Goal: Task Accomplishment & Management: Manage account settings

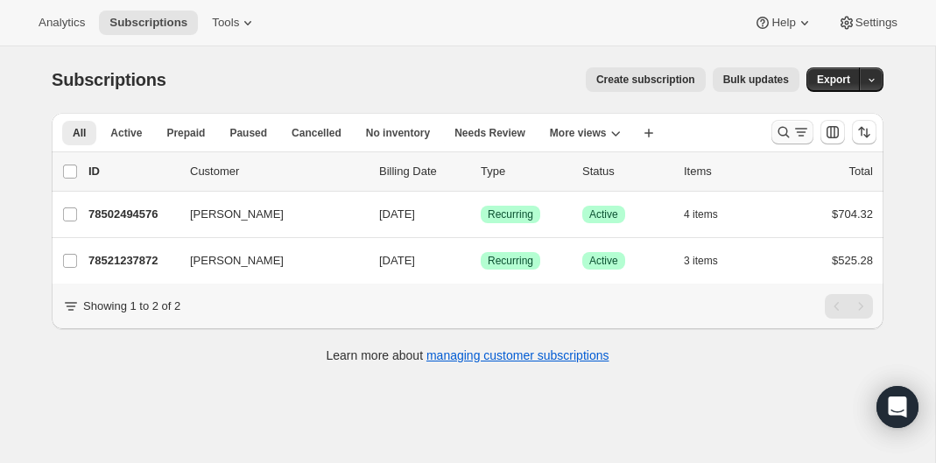
click at [779, 134] on icon "Search and filter results" at bounding box center [783, 132] width 11 height 11
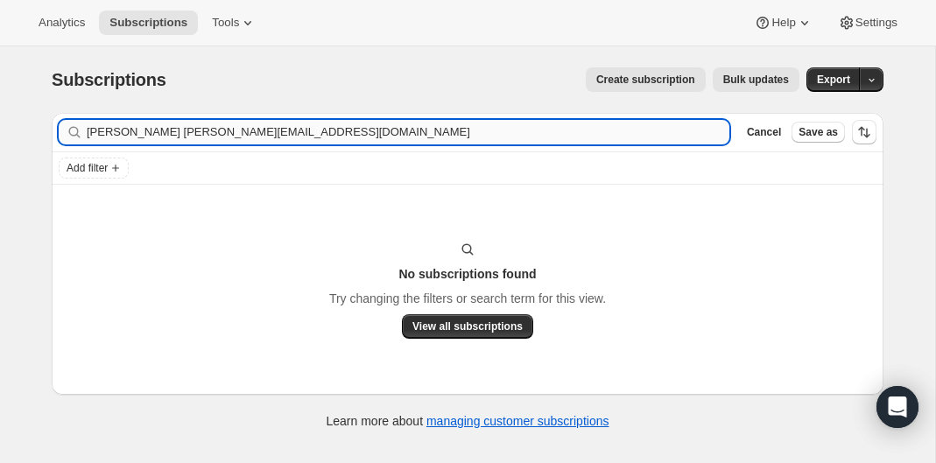
click at [241, 144] on input "[PERSON_NAME] [PERSON_NAME][EMAIL_ADDRESS][DOMAIN_NAME]" at bounding box center [408, 132] width 642 height 25
click at [242, 135] on input "[PERSON_NAME] [PERSON_NAME][EMAIL_ADDRESS][DOMAIN_NAME]" at bounding box center [408, 132] width 642 height 25
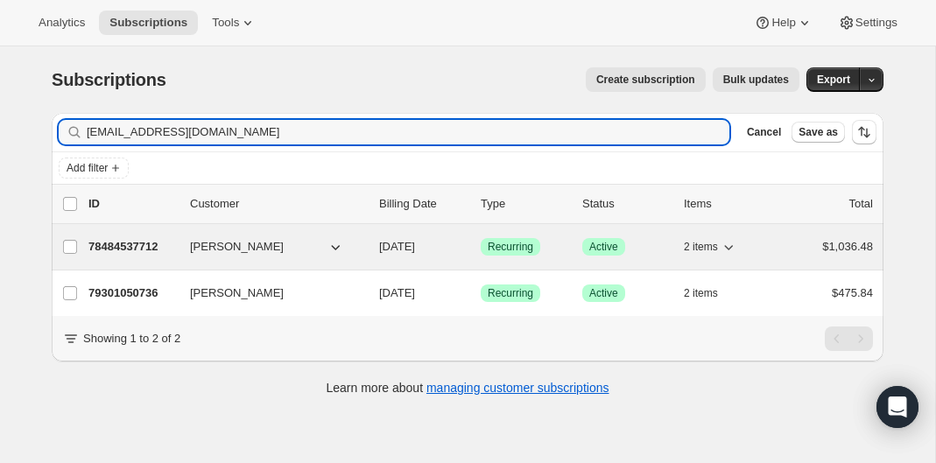
type input "[EMAIL_ADDRESS][DOMAIN_NAME]"
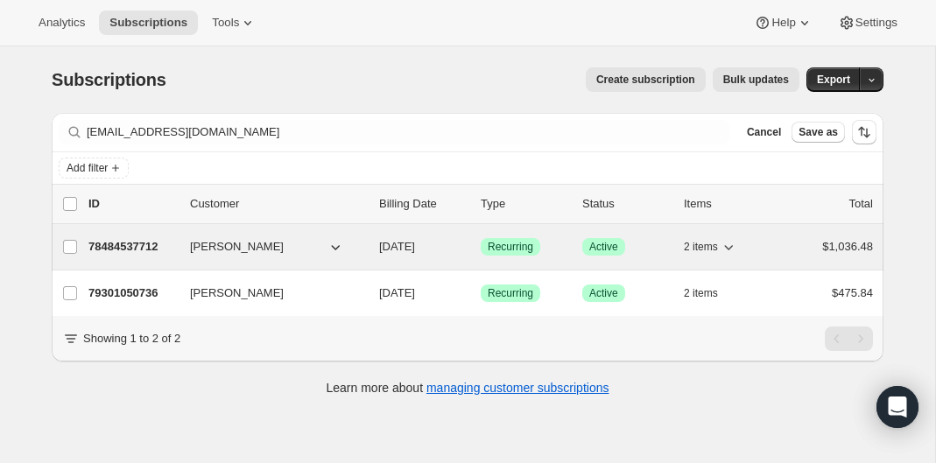
click at [133, 238] on p "78484537712" at bounding box center [132, 247] width 88 height 18
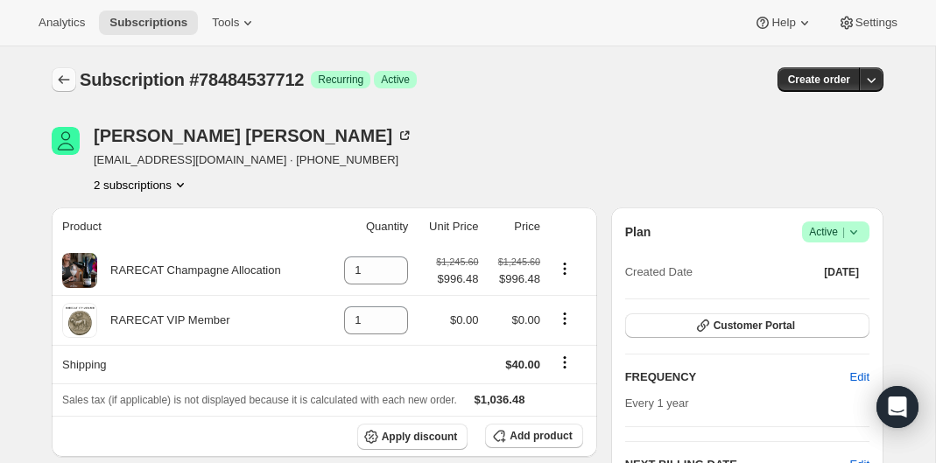
click at [65, 76] on icon "Subscriptions" at bounding box center [64, 80] width 18 height 18
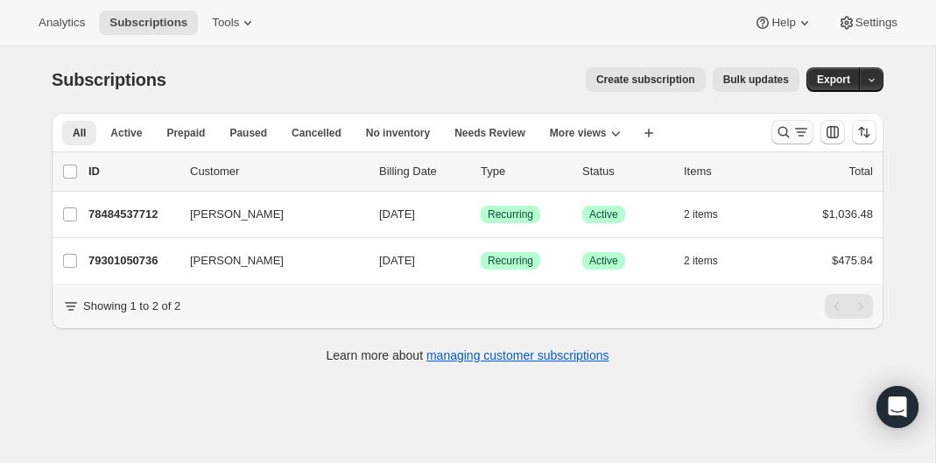
click at [776, 130] on icon "Search and filter results" at bounding box center [784, 132] width 18 height 18
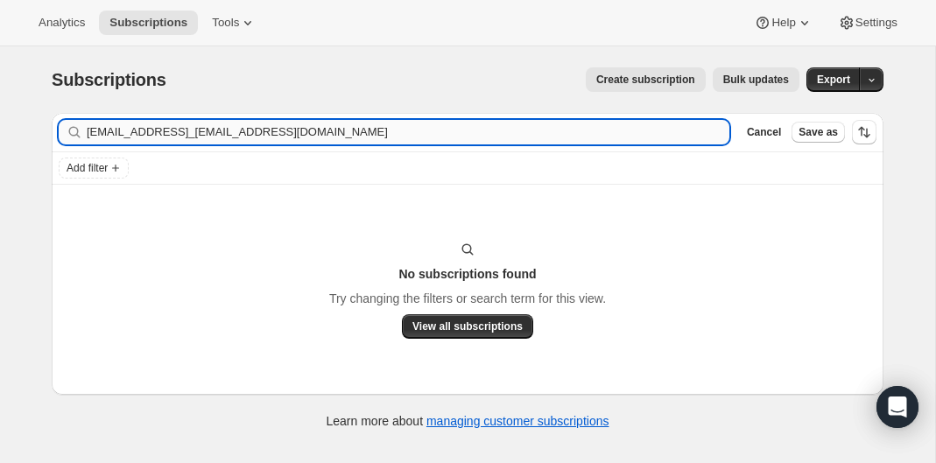
click at [344, 126] on input "[EMAIL_ADDRESS]_[EMAIL_ADDRESS][DOMAIN_NAME]" at bounding box center [408, 132] width 642 height 25
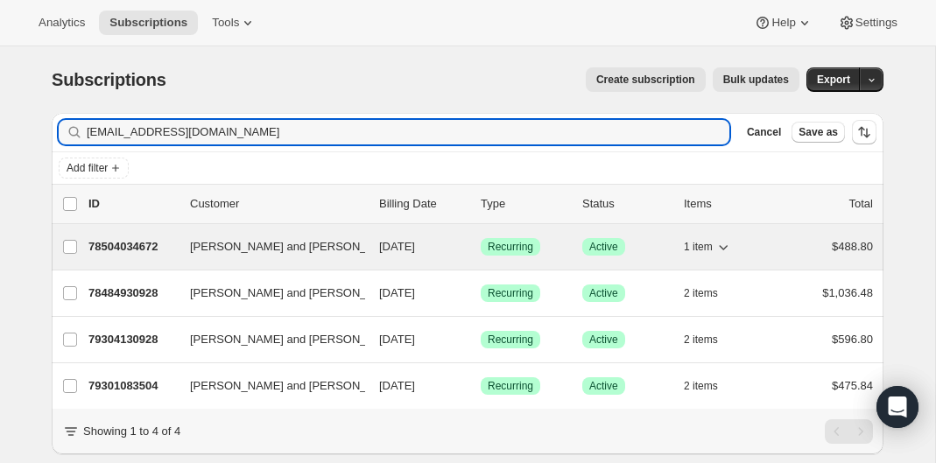
type input "[EMAIL_ADDRESS][DOMAIN_NAME]"
click at [139, 245] on p "78504034672" at bounding box center [132, 247] width 88 height 18
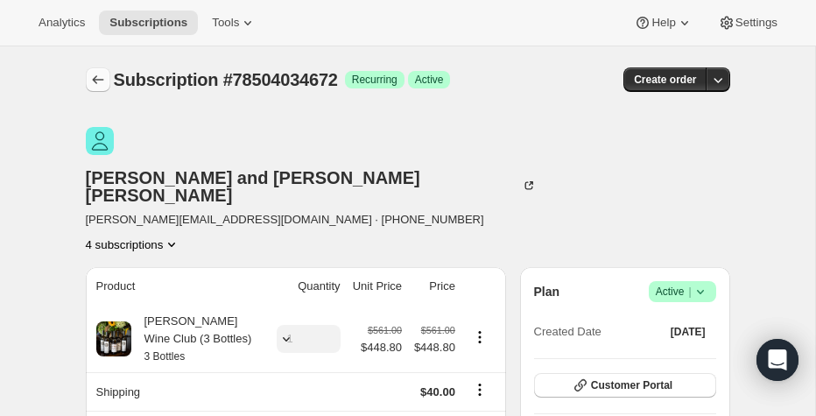
click at [95, 75] on icon "Subscriptions" at bounding box center [98, 80] width 18 height 18
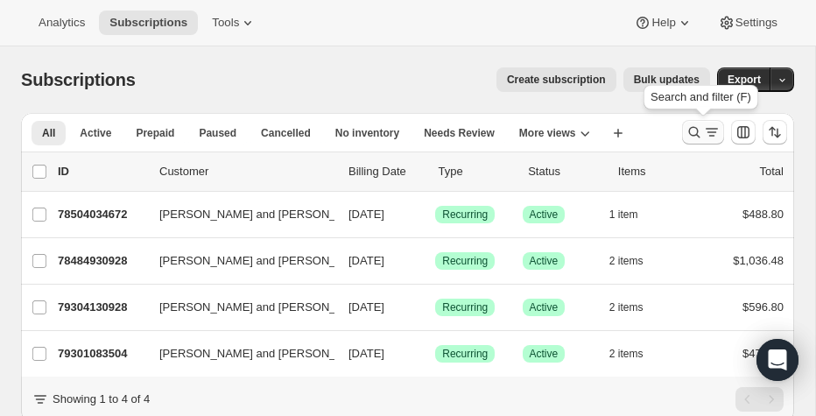
click at [689, 134] on icon "Search and filter results" at bounding box center [694, 132] width 18 height 18
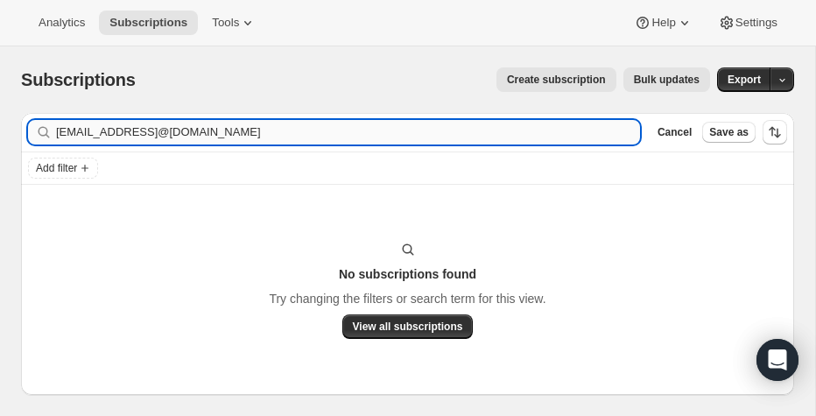
click at [296, 128] on input "[EMAIL_ADDRESS]@[DOMAIN_NAME]" at bounding box center [348, 132] width 584 height 25
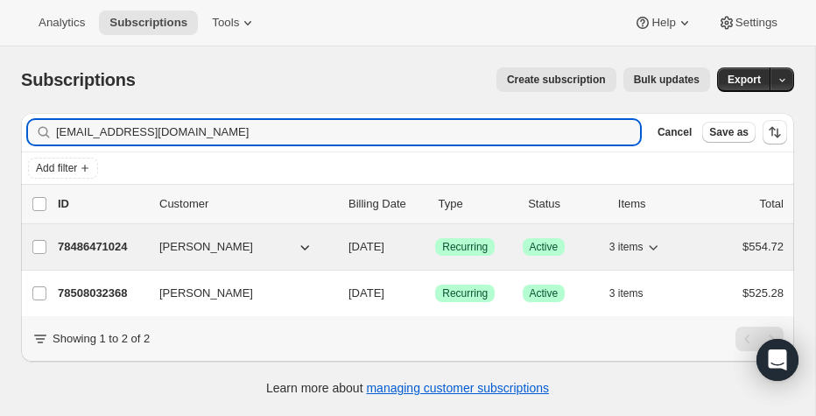
type input "[EMAIL_ADDRESS][DOMAIN_NAME]"
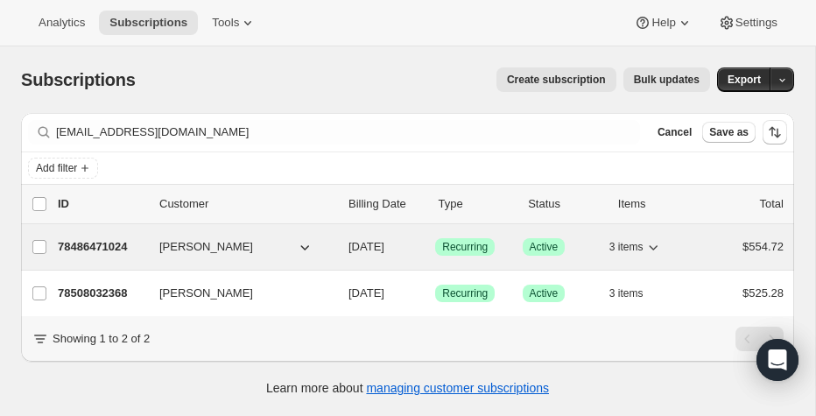
click at [96, 240] on p "78486471024" at bounding box center [102, 247] width 88 height 18
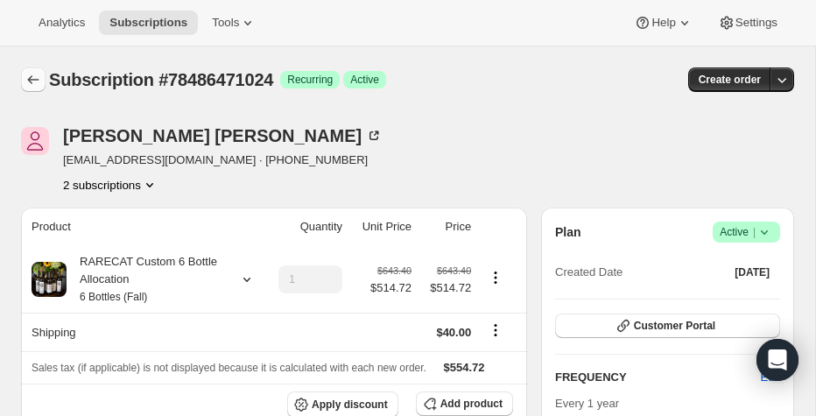
click at [36, 76] on icon "Subscriptions" at bounding box center [34, 80] width 18 height 18
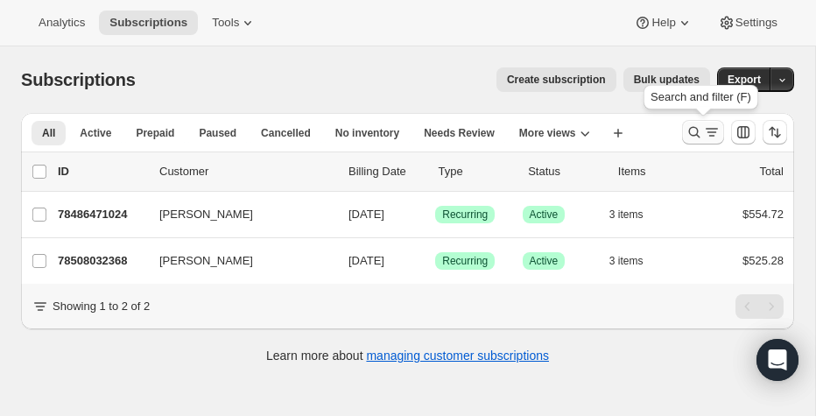
click at [697, 129] on icon "Search and filter results" at bounding box center [694, 132] width 11 height 11
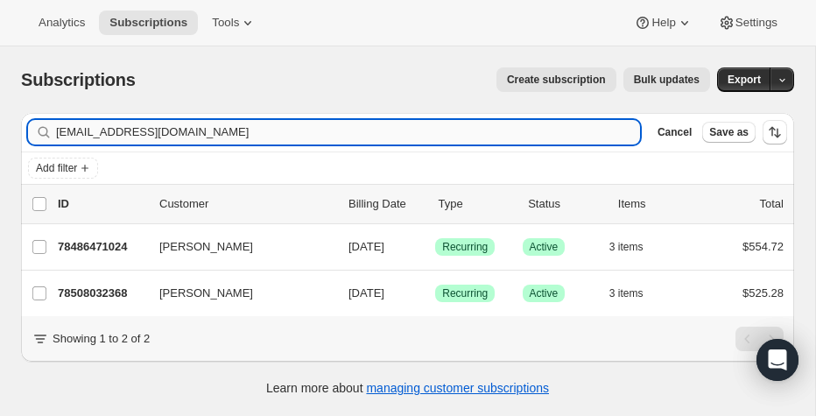
click at [425, 141] on input "[EMAIL_ADDRESS][DOMAIN_NAME]" at bounding box center [348, 132] width 584 height 25
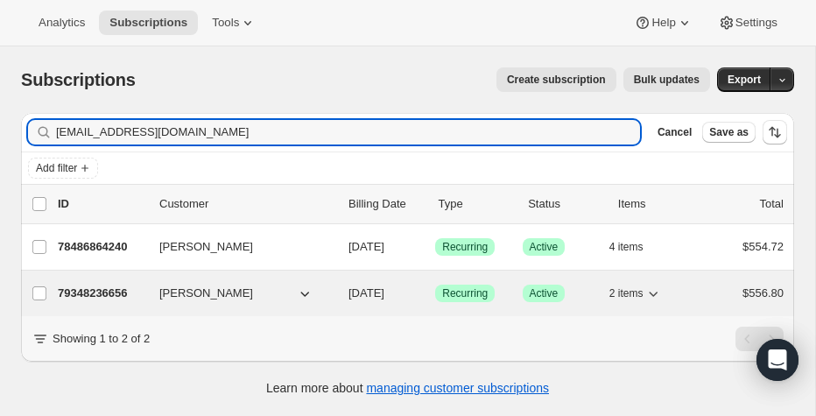
type input "[EMAIL_ADDRESS][DOMAIN_NAME]"
click at [113, 297] on p "79348236656" at bounding box center [102, 293] width 88 height 18
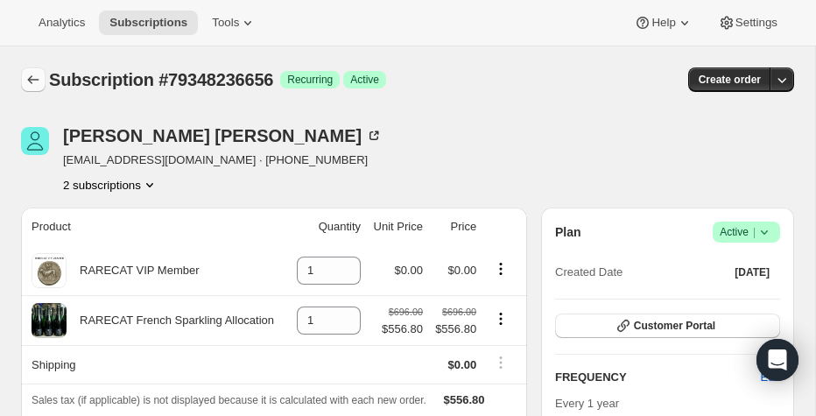
click at [36, 81] on icon "Subscriptions" at bounding box center [34, 80] width 18 height 18
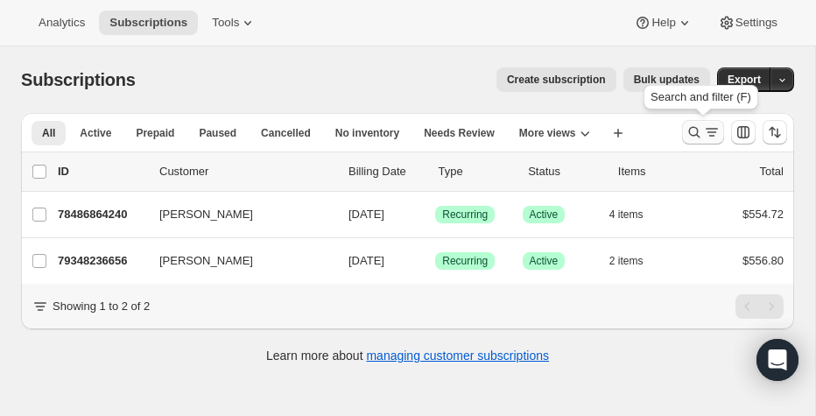
click at [686, 130] on icon "Search and filter results" at bounding box center [694, 132] width 18 height 18
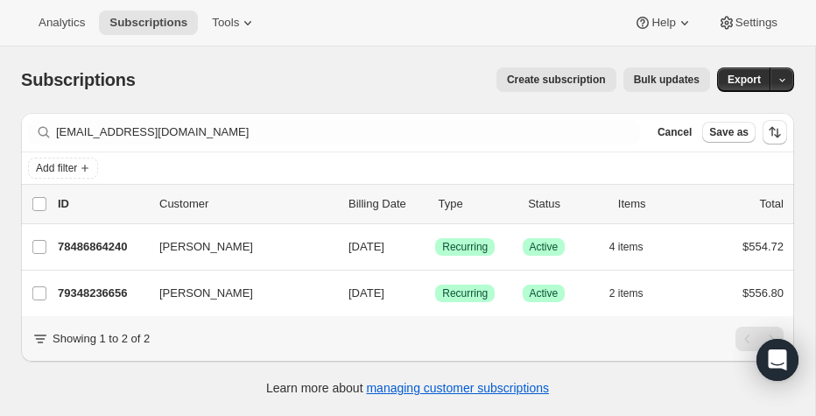
click at [453, 147] on div "Filter subscribers [EMAIL_ADDRESS][DOMAIN_NAME] Clear Cancel Save as" at bounding box center [407, 132] width 773 height 39
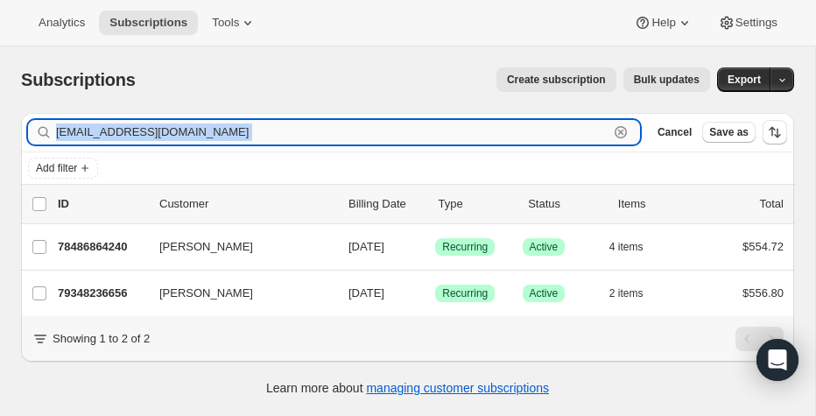
click at [453, 140] on input "[EMAIL_ADDRESS][DOMAIN_NAME]" at bounding box center [332, 132] width 552 height 25
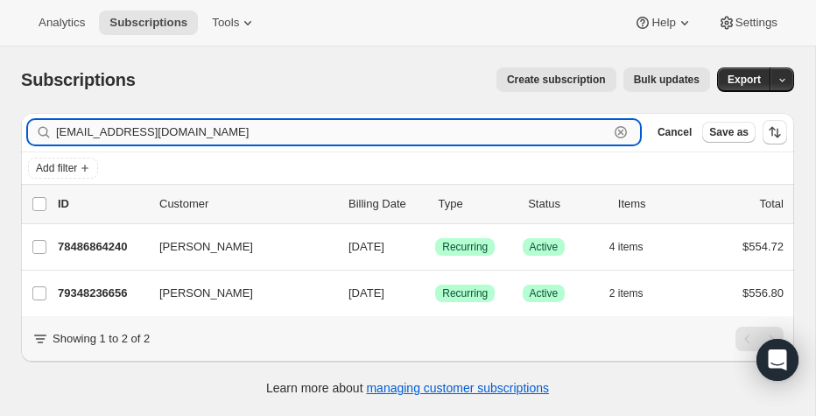
click at [453, 140] on input "[EMAIL_ADDRESS][DOMAIN_NAME]" at bounding box center [332, 132] width 552 height 25
paste input "[EMAIL_ADDRESS][DOMAIN_NAME]"
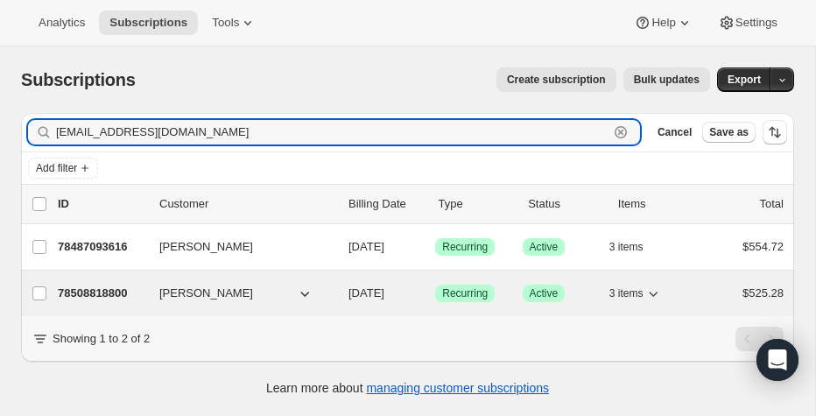
type input "[EMAIL_ADDRESS][DOMAIN_NAME]"
click at [119, 282] on div "78508818800 [PERSON_NAME] [DATE] Success Recurring Success Active 3 items $525.…" at bounding box center [421, 293] width 726 height 25
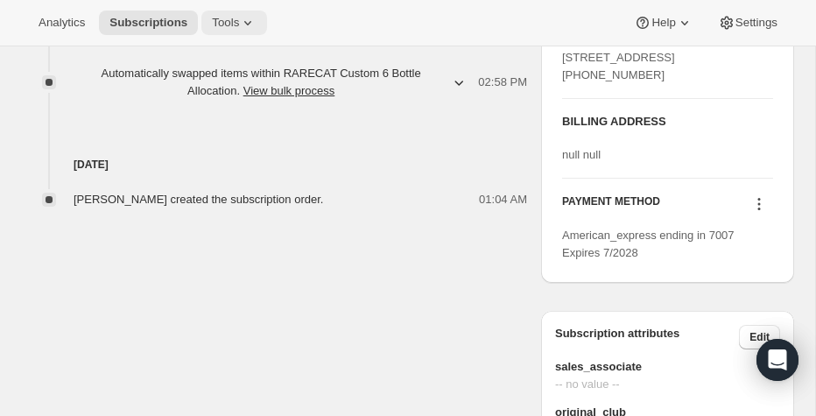
scroll to position [822, 0]
